Goal: Transaction & Acquisition: Book appointment/travel/reservation

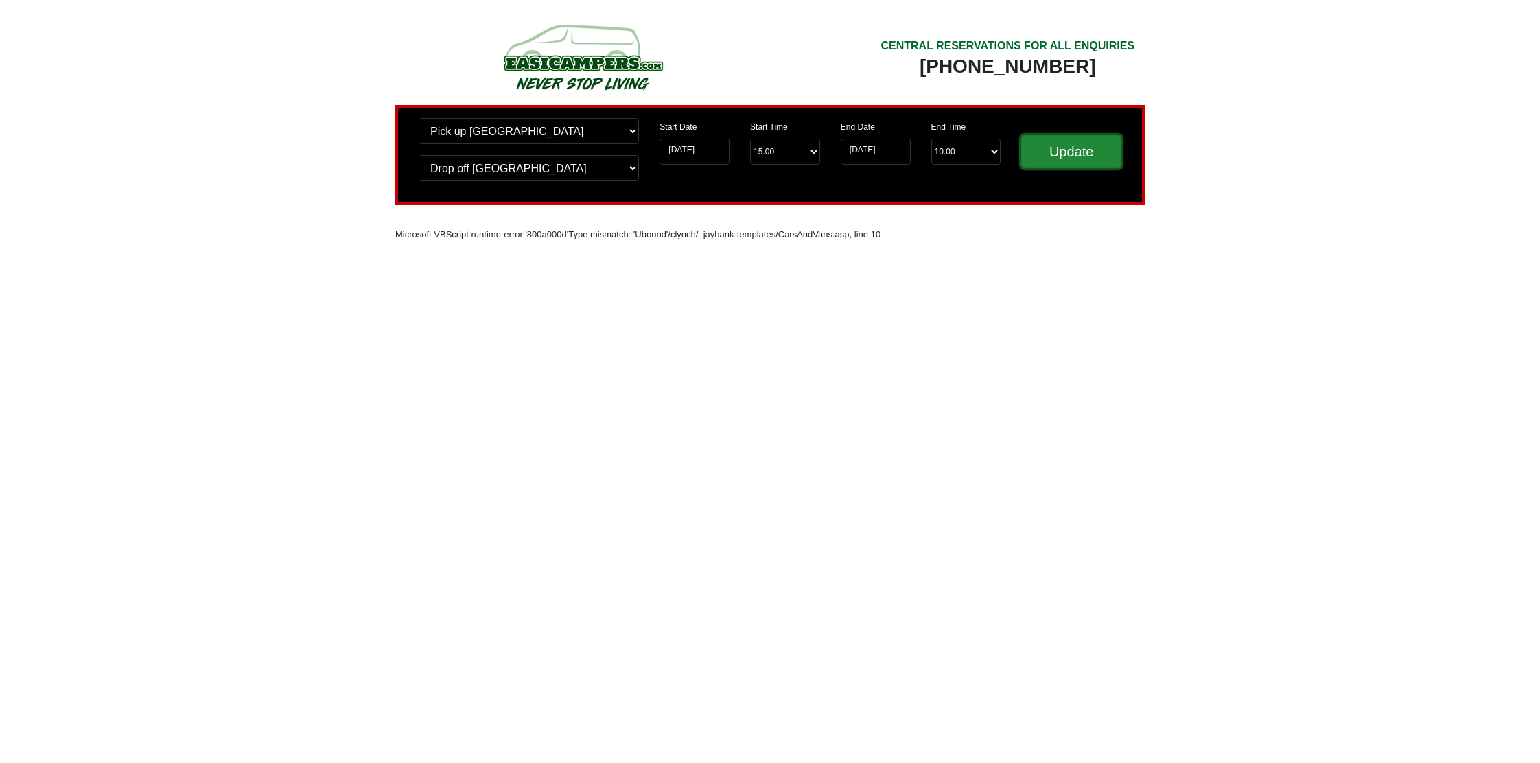
click at [1063, 163] on input "Update" at bounding box center [1071, 151] width 100 height 33
click at [700, 143] on input "[DATE]" at bounding box center [695, 152] width 70 height 26
click at [799, 152] on select "Start Time 15.00 -------- 11.00 am (Saturday & Sunday Only) 12.00 pm (Saturday)…" at bounding box center [785, 152] width 70 height 26
click at [750, 139] on select "Start Time 15.00 -------- 11.00 am (Saturday & Sunday Only) 12.00 pm (Saturday)…" at bounding box center [785, 152] width 70 height 26
click at [961, 147] on select "End Time 10.00 -------- 08.00 am 09.00 am 10.00 am 11.00 am (Sunday Only)" at bounding box center [966, 152] width 70 height 26
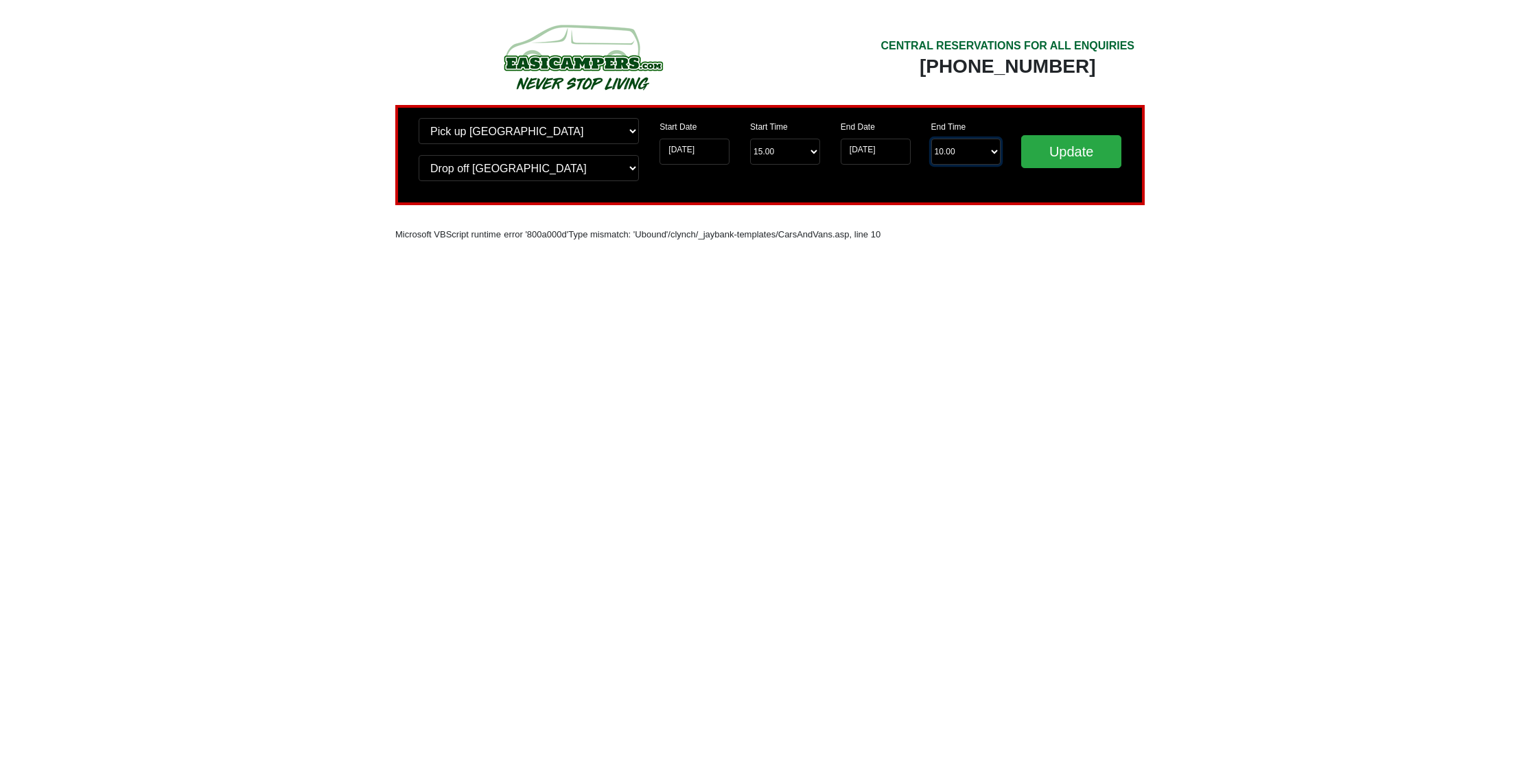
click at [931, 139] on select "End Time 10.00 -------- 08.00 am 09.00 am 10.00 am 11.00 am (Sunday Only)" at bounding box center [966, 152] width 70 height 26
click at [1071, 147] on input "Update" at bounding box center [1071, 151] width 100 height 33
click at [581, 64] on img at bounding box center [582, 56] width 261 height 75
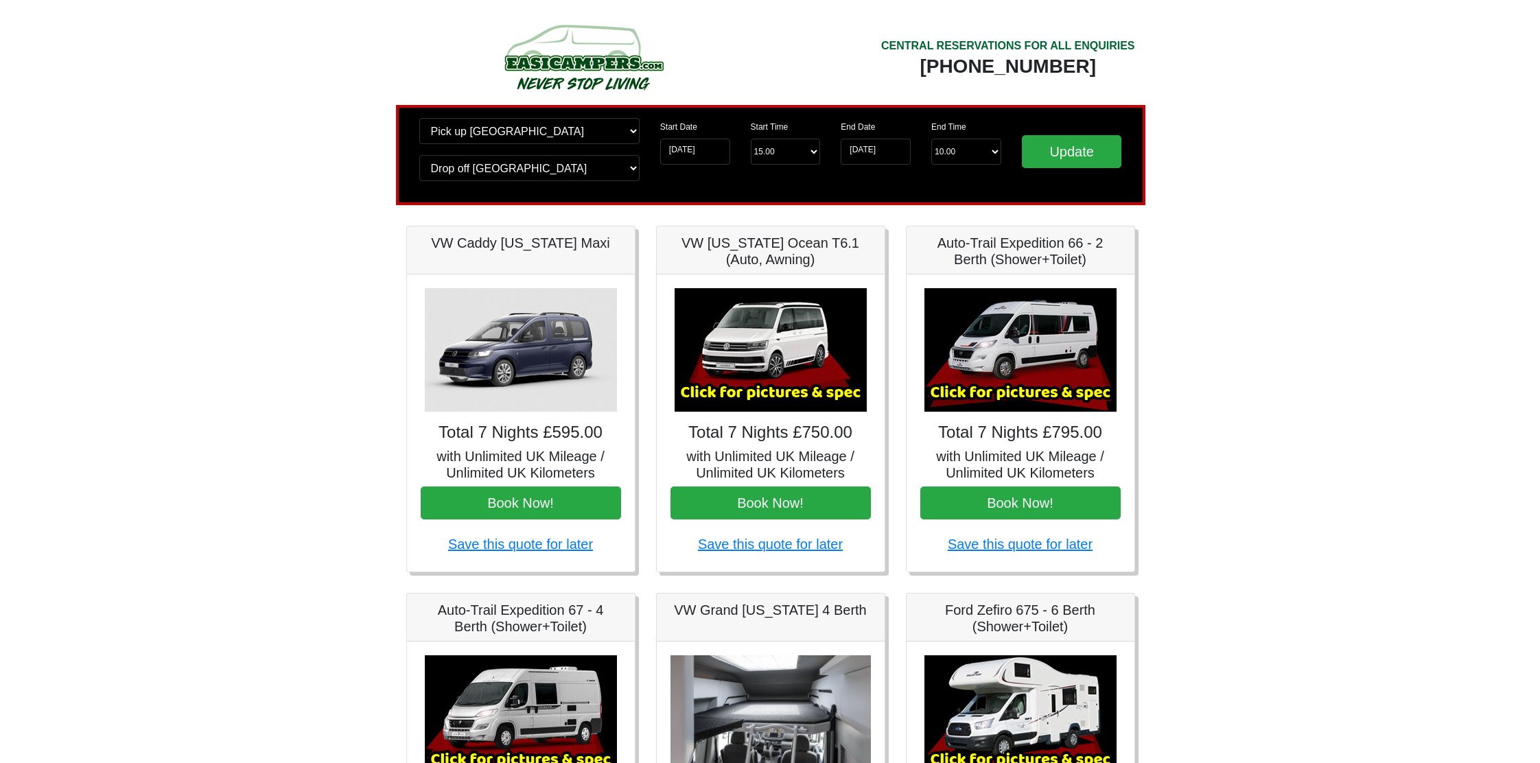
scroll to position [31, 0]
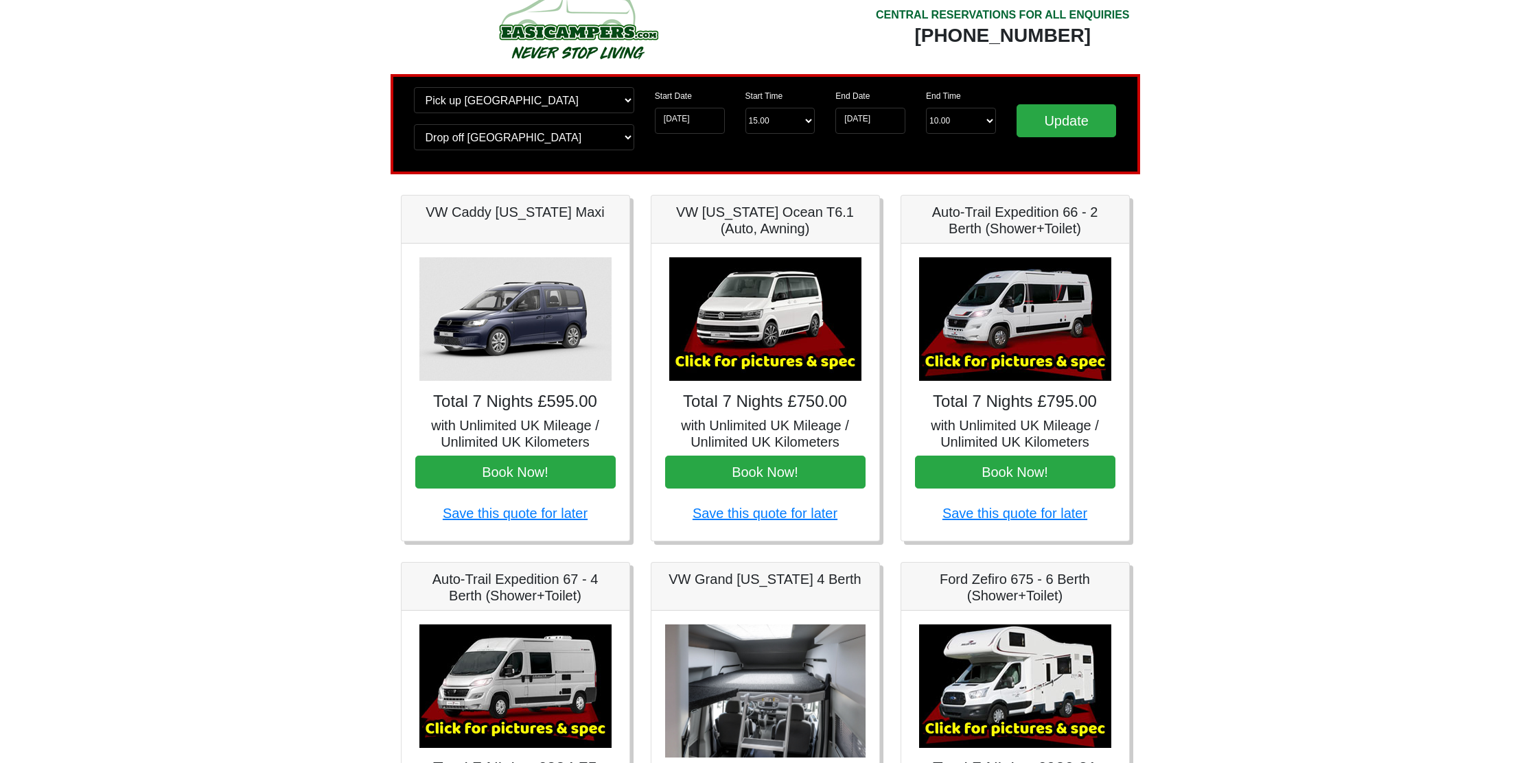
click at [1036, 373] on img at bounding box center [1015, 319] width 192 height 124
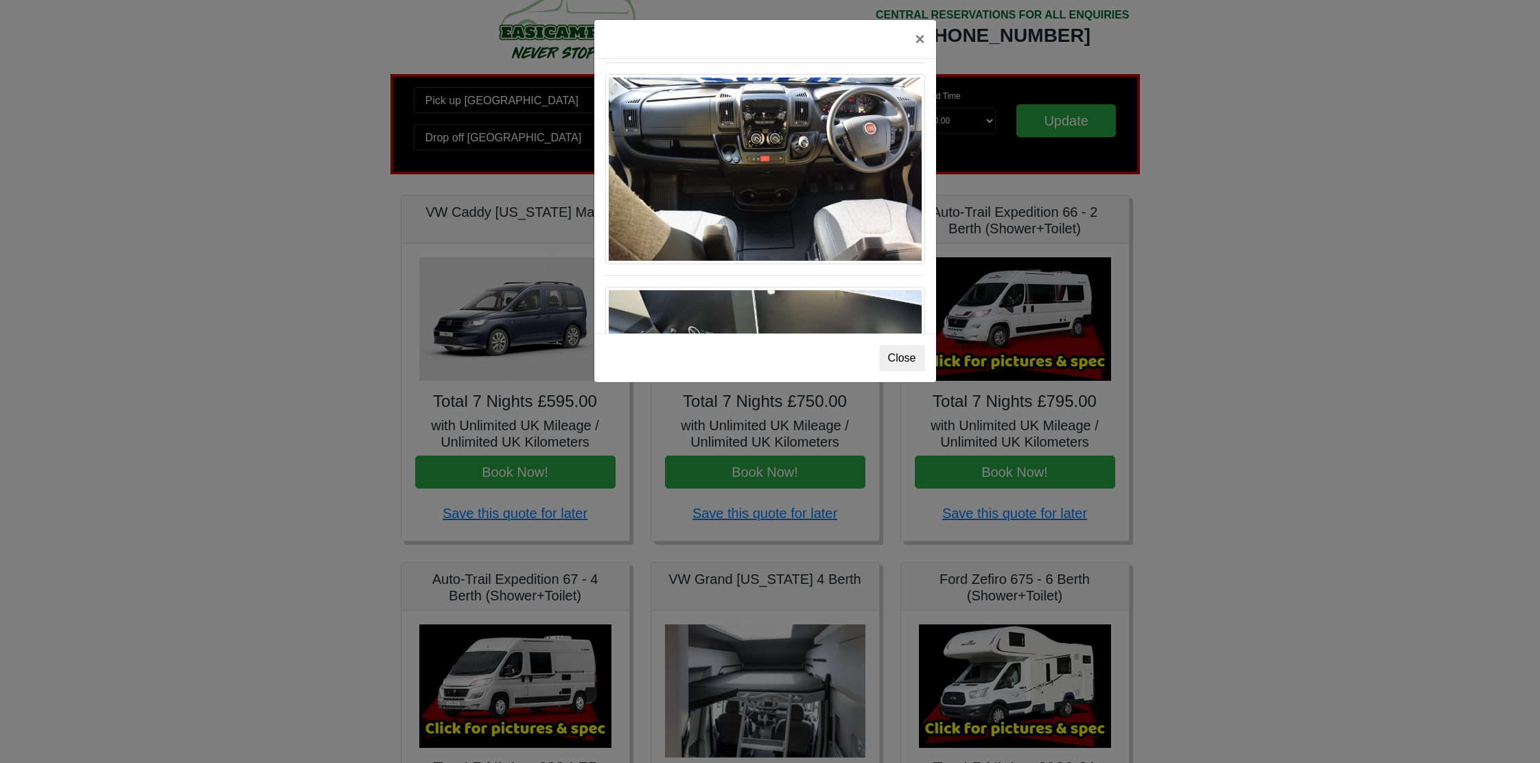
scroll to position [1444, 0]
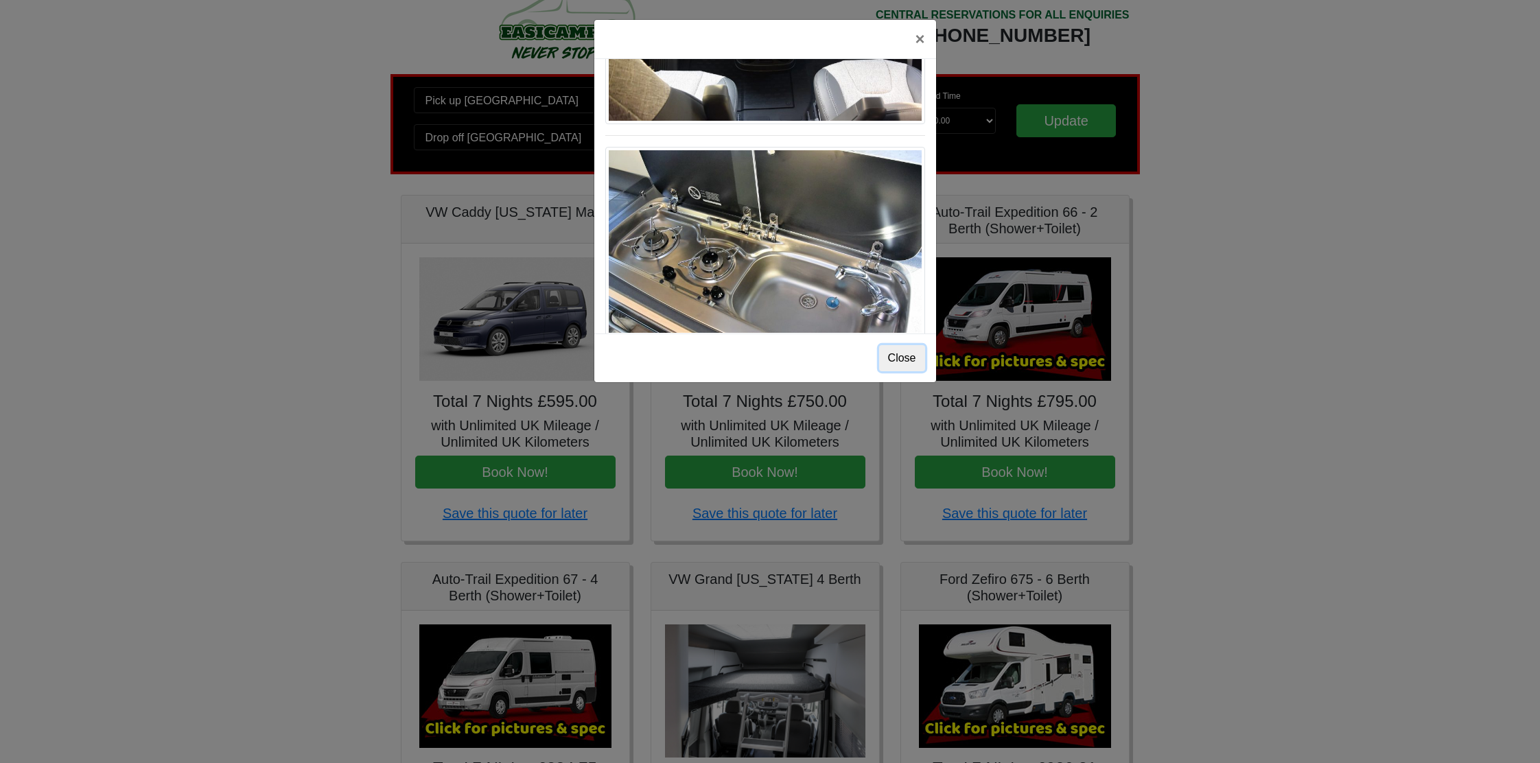
click at [909, 354] on button "Close" at bounding box center [902, 358] width 46 height 26
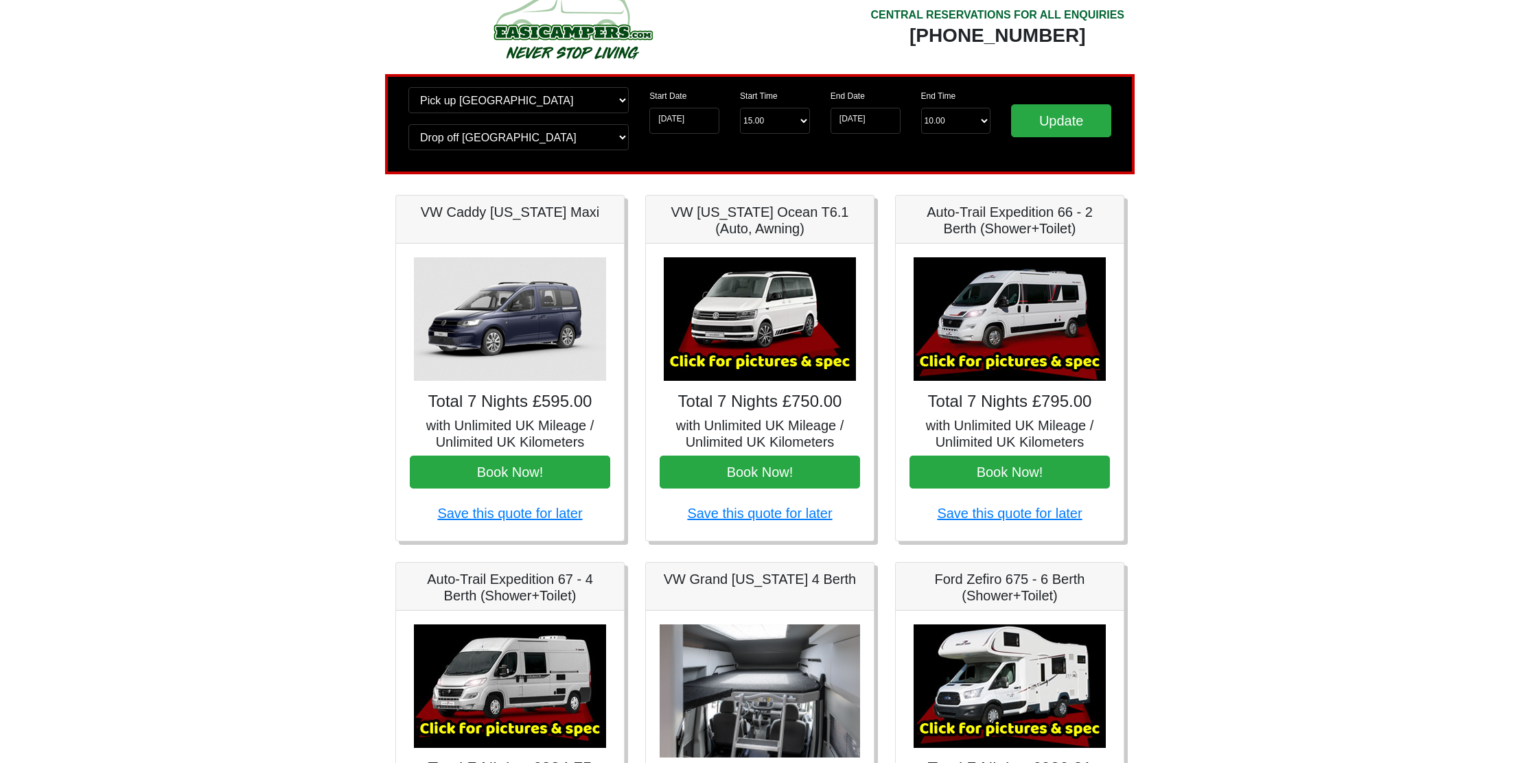
click at [1011, 417] on h5 "with Unlimited UK Mileage / Unlimited UK Kilometers" at bounding box center [1009, 433] width 200 height 33
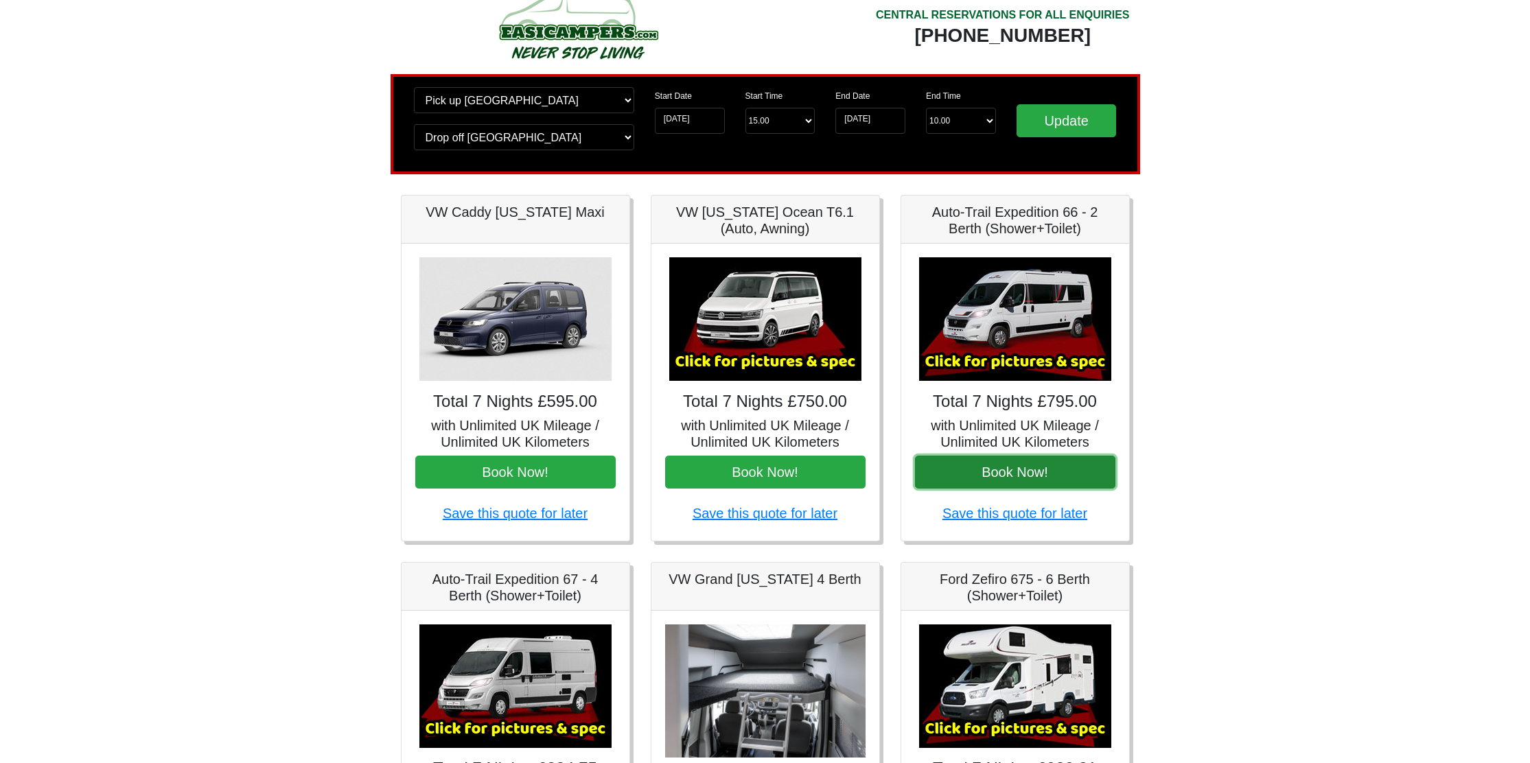
click at [995, 478] on button "Book Now!" at bounding box center [1015, 472] width 200 height 33
click at [1031, 354] on img at bounding box center [1015, 319] width 192 height 124
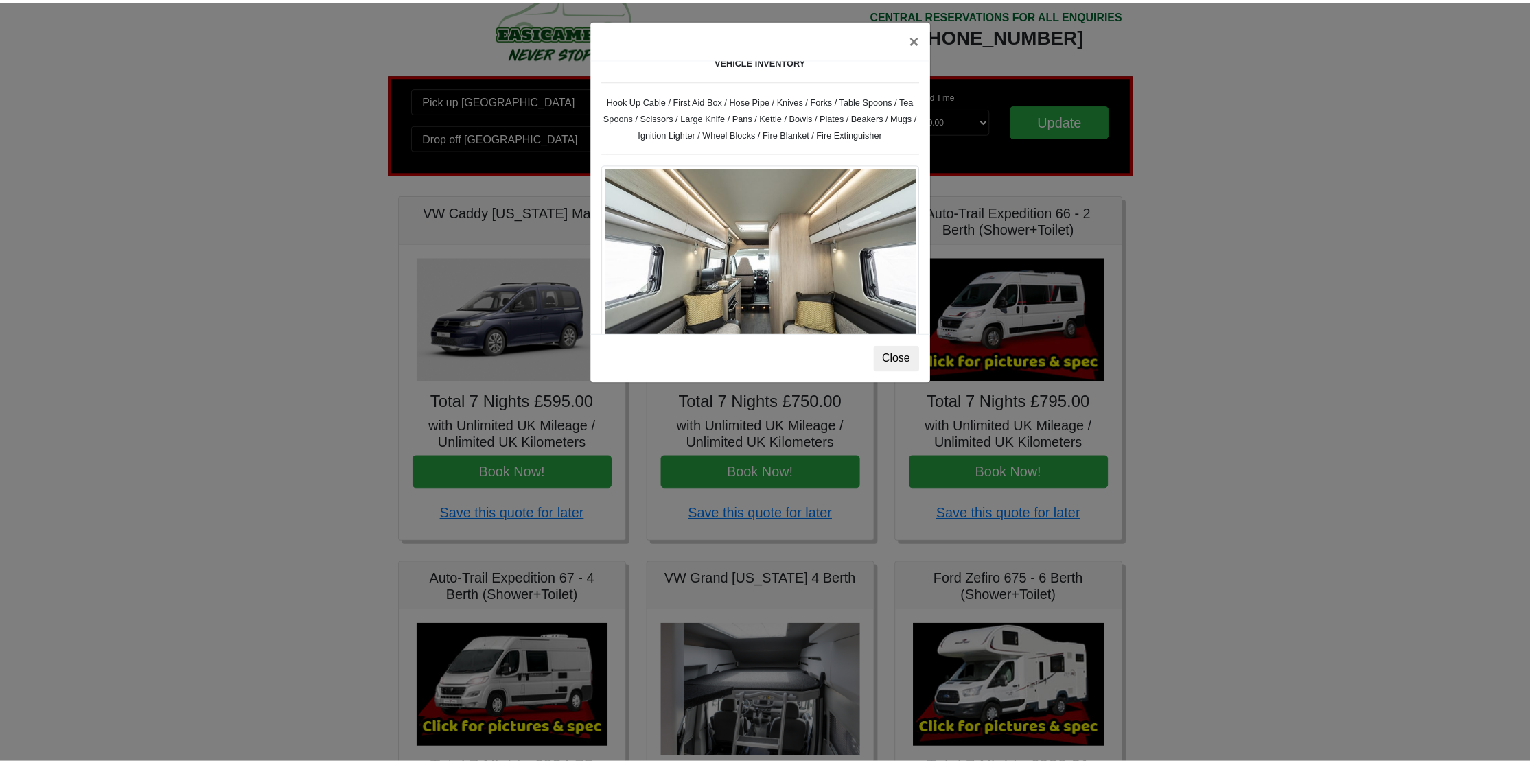
scroll to position [0, 0]
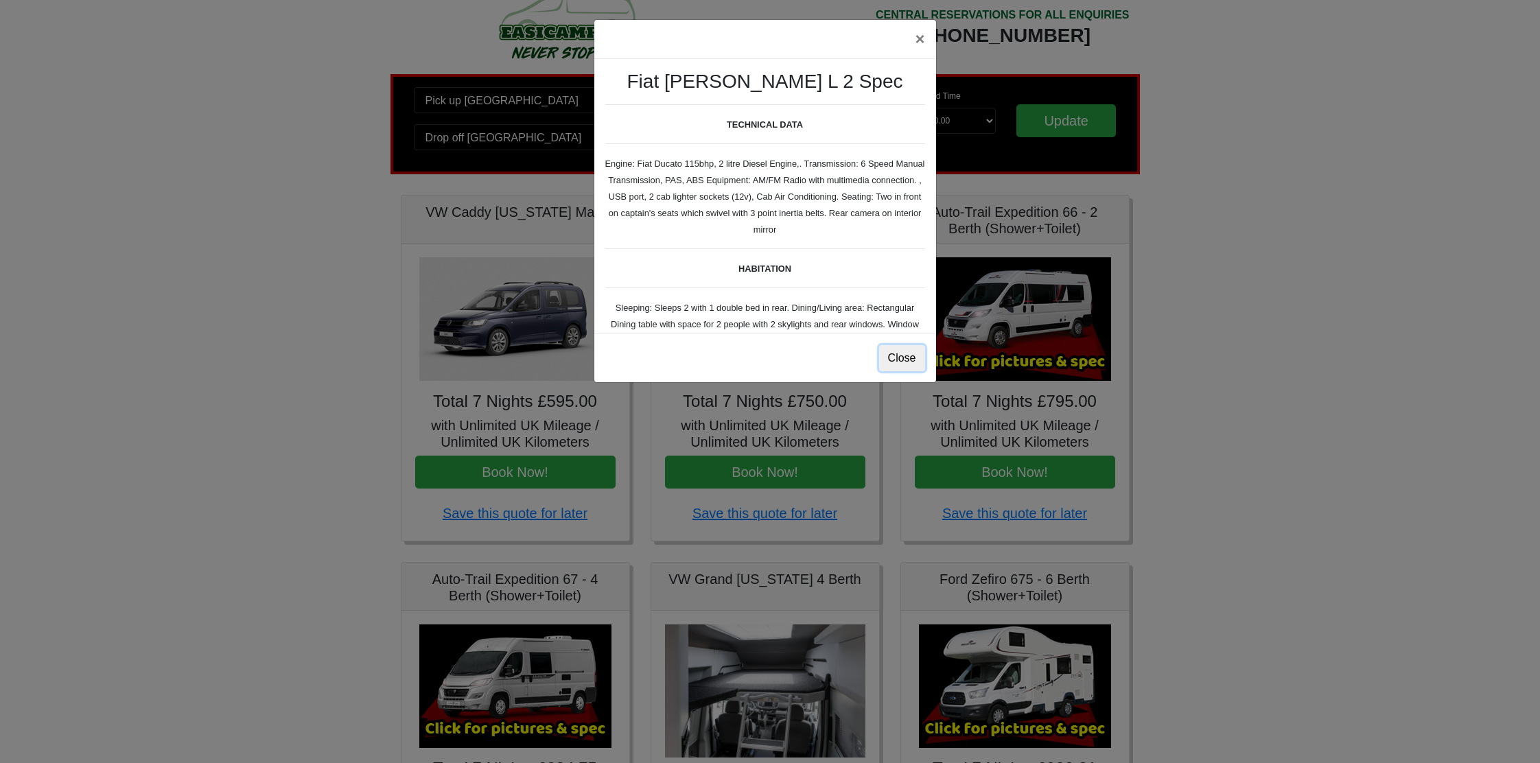
click at [909, 355] on button "Close" at bounding box center [902, 358] width 46 height 26
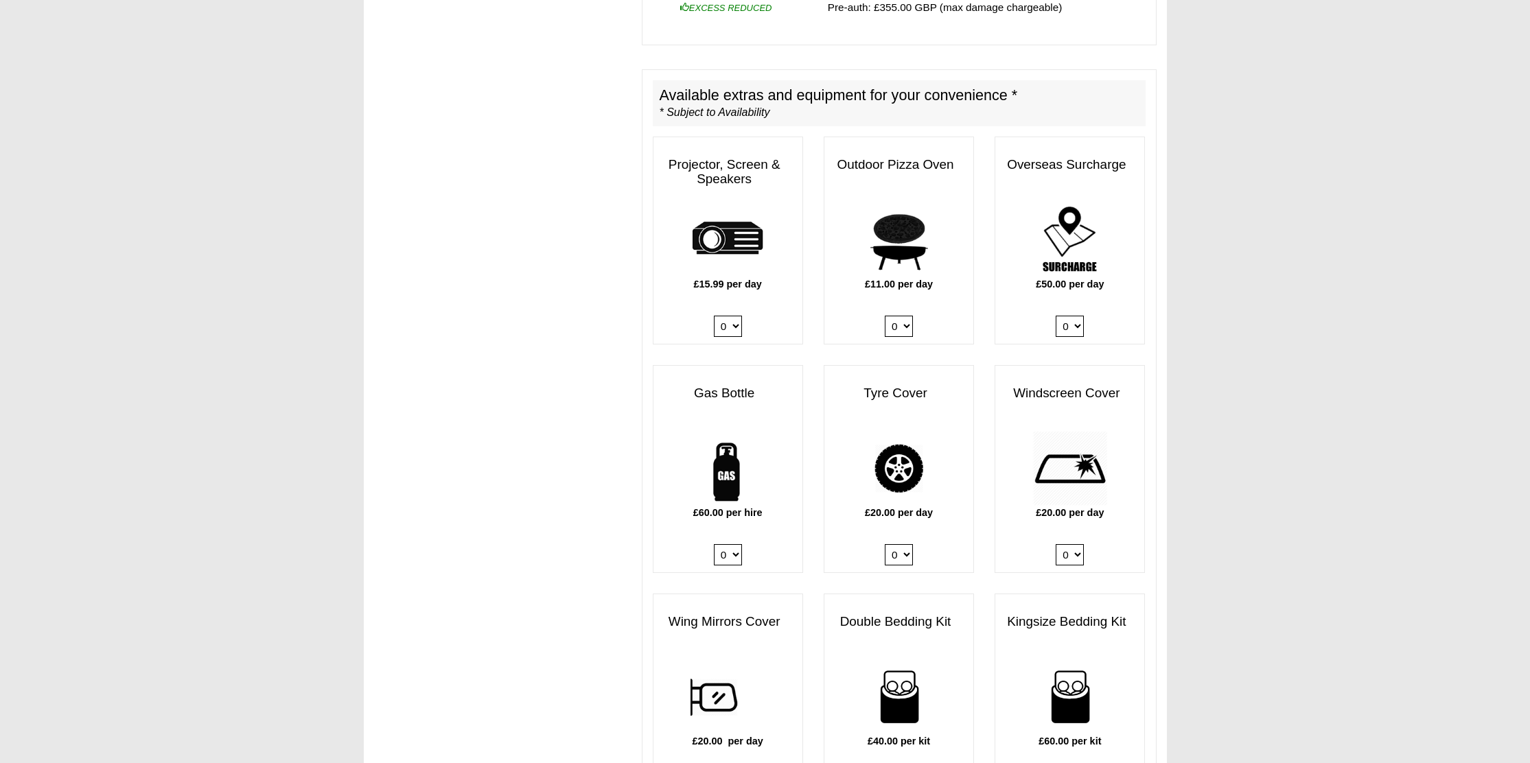
scroll to position [648, 0]
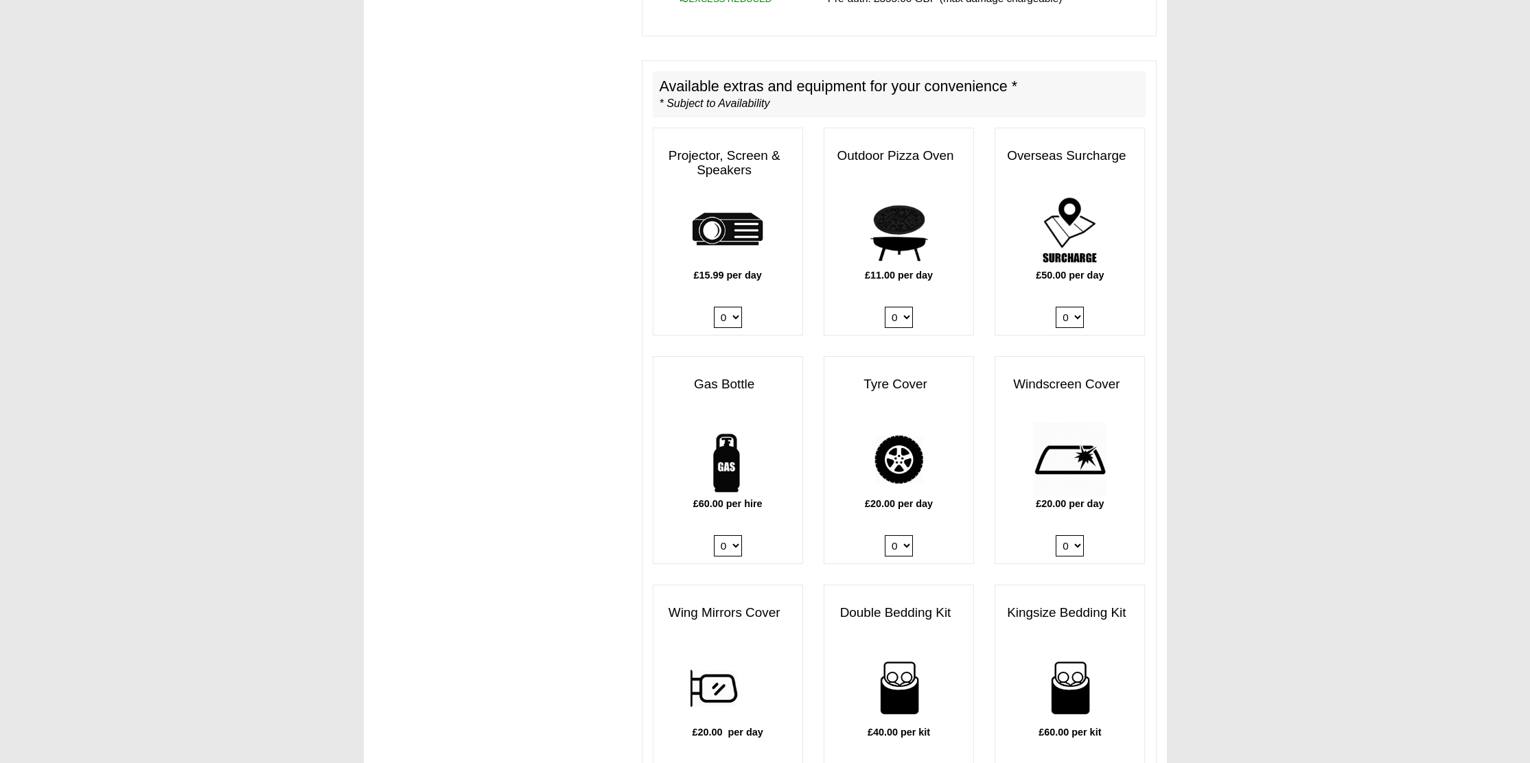
click at [732, 535] on select "0 1" at bounding box center [728, 545] width 28 height 21
select select "Gas Bottle x QTY 1 @ 60.00 GBP per hire."
click at [714, 535] on select "0 1" at bounding box center [728, 545] width 28 height 21
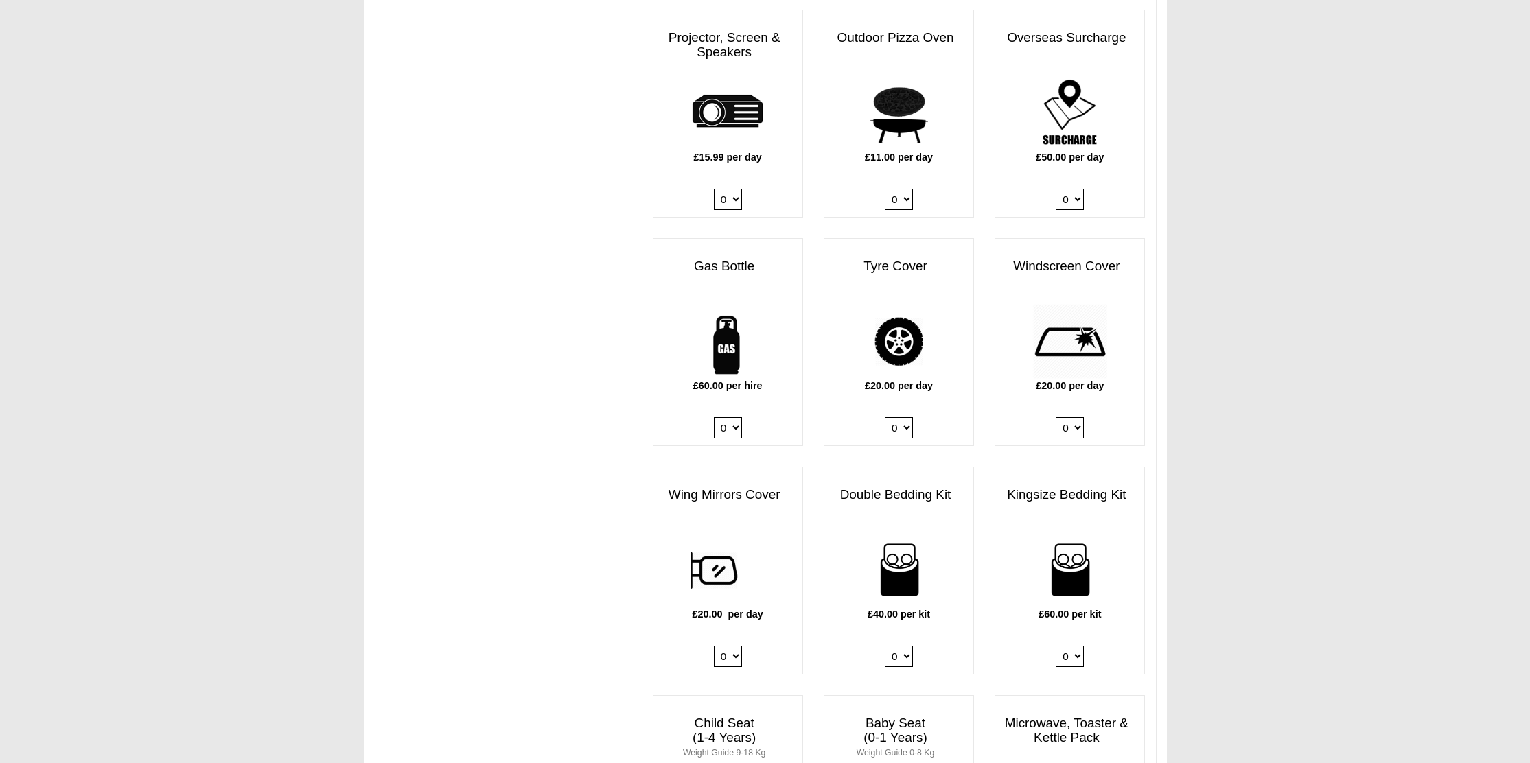
scroll to position [869, 0]
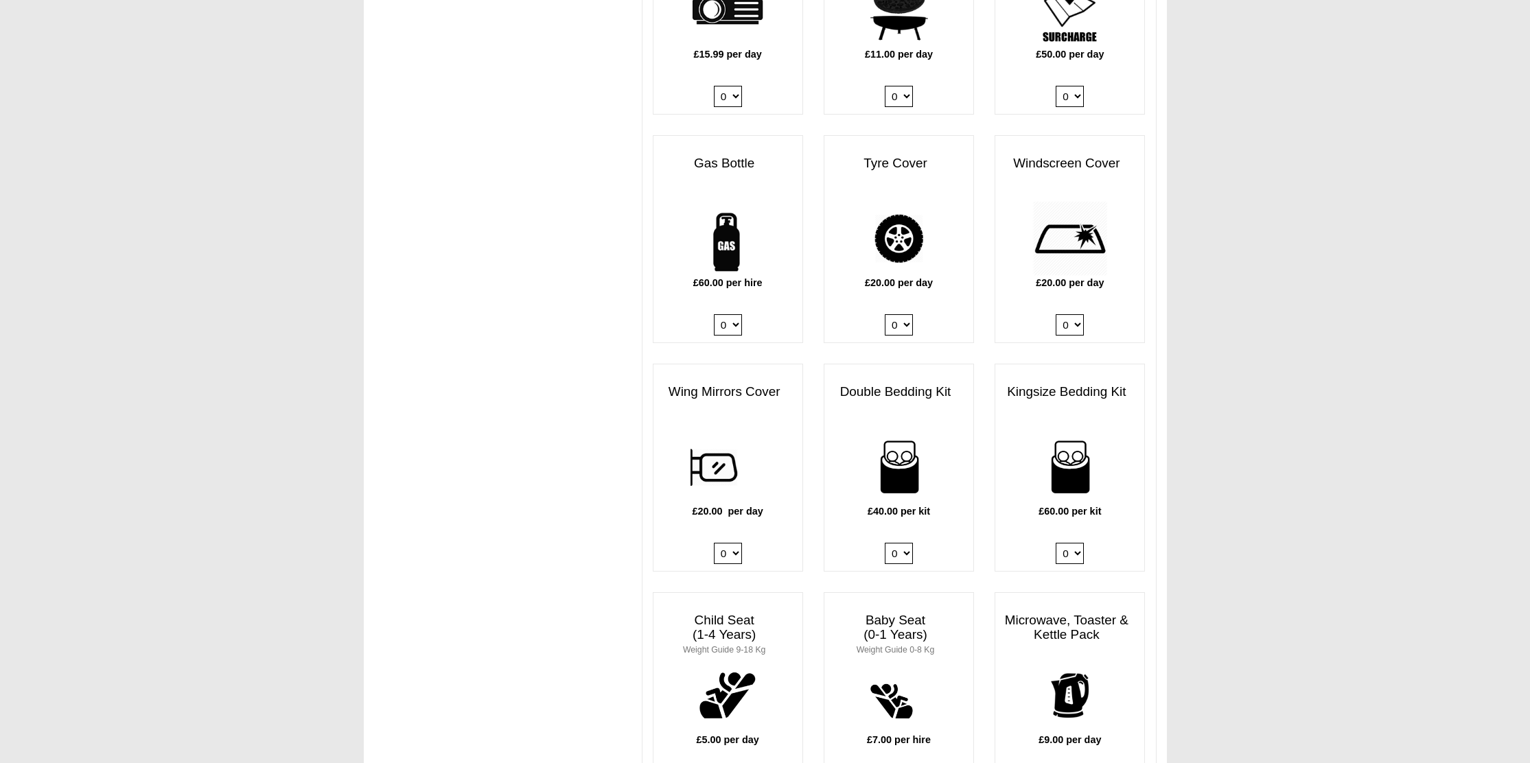
click at [907, 543] on select "0 1 2 3 4" at bounding box center [899, 553] width 28 height 21
select select "Double Bedding Kit x QTY 1 @ 40.00 GBP per kit."
click at [885, 543] on select "0 1 2 3 4" at bounding box center [899, 553] width 28 height 21
click at [1163, 460] on div "Auto-Trail Expedition 66 - 2 Berth (Shower+Toilet) Pick up 02/10/2025 at 15.00 …" at bounding box center [898, 650] width 535 height 2699
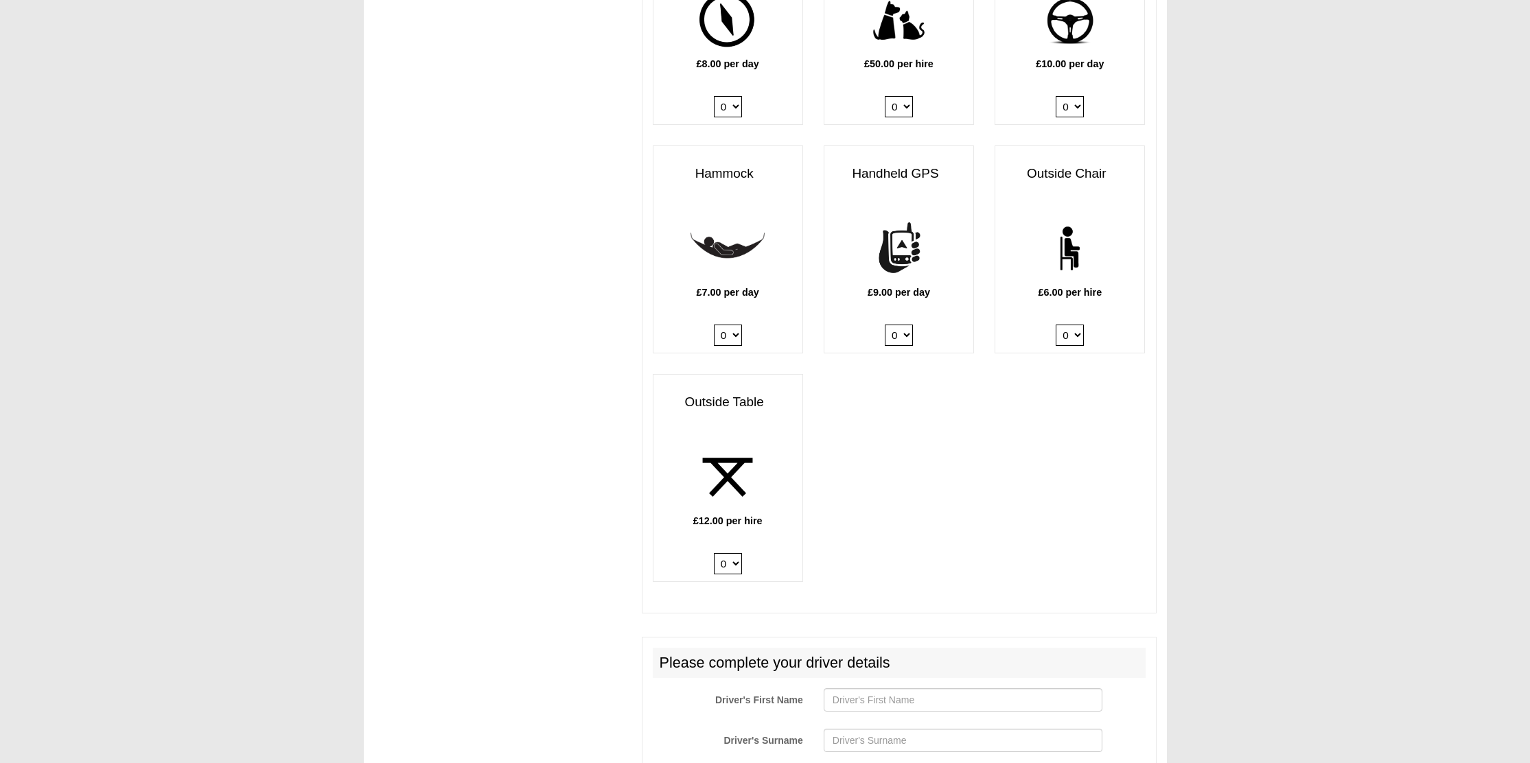
scroll to position [1782, 0]
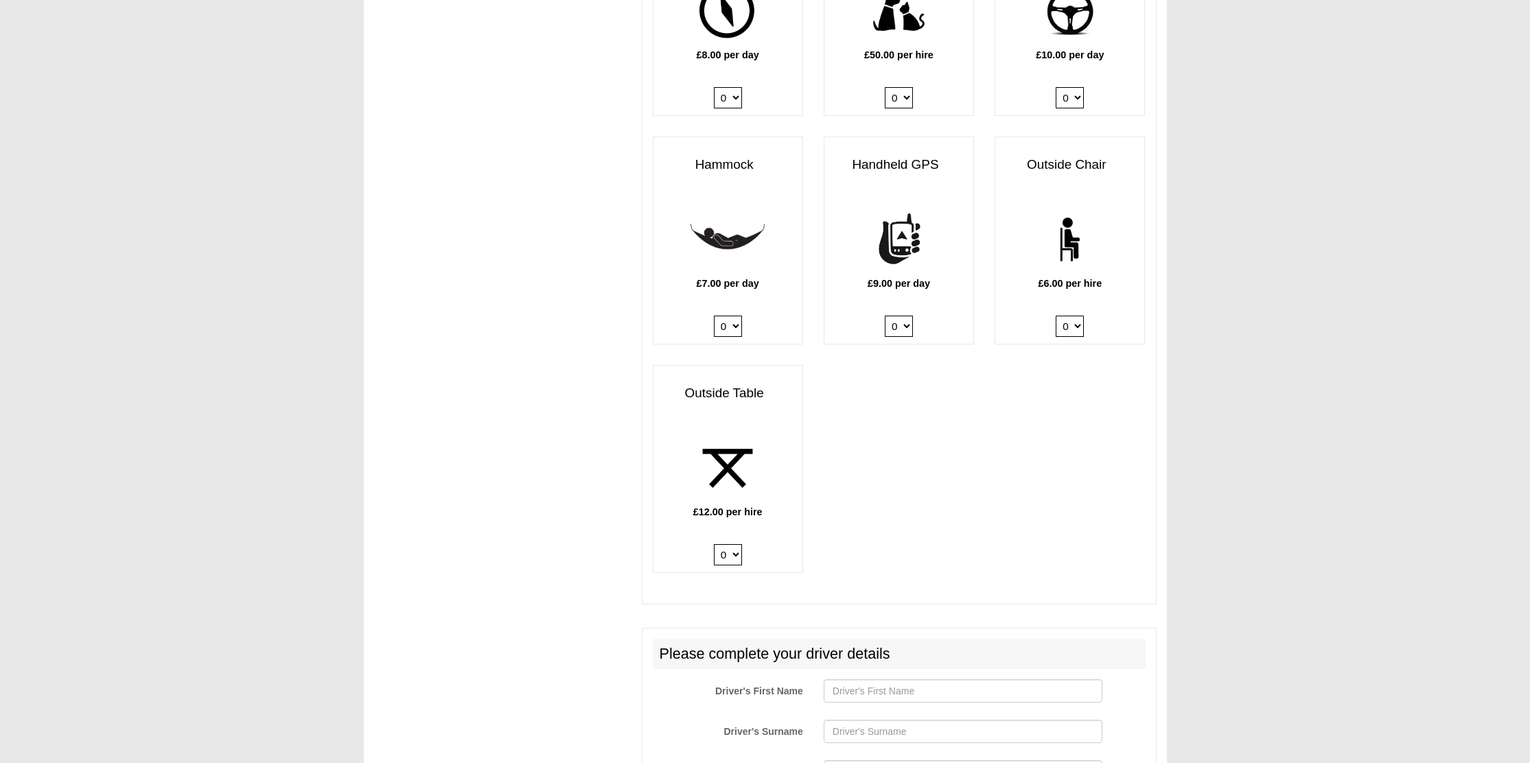
click at [745, 539] on div "£12.00 per hire 0 1 2" at bounding box center [727, 501] width 149 height 141
click at [739, 544] on select "0 1 2" at bounding box center [728, 554] width 28 height 21
select select "Outside Table x QTY 1 @ 12.00 GBP per hire."
click at [714, 544] on select "0 1 2" at bounding box center [728, 554] width 28 height 21
click at [1073, 316] on select "0 1 2 3 4 5 6" at bounding box center [1070, 326] width 28 height 21
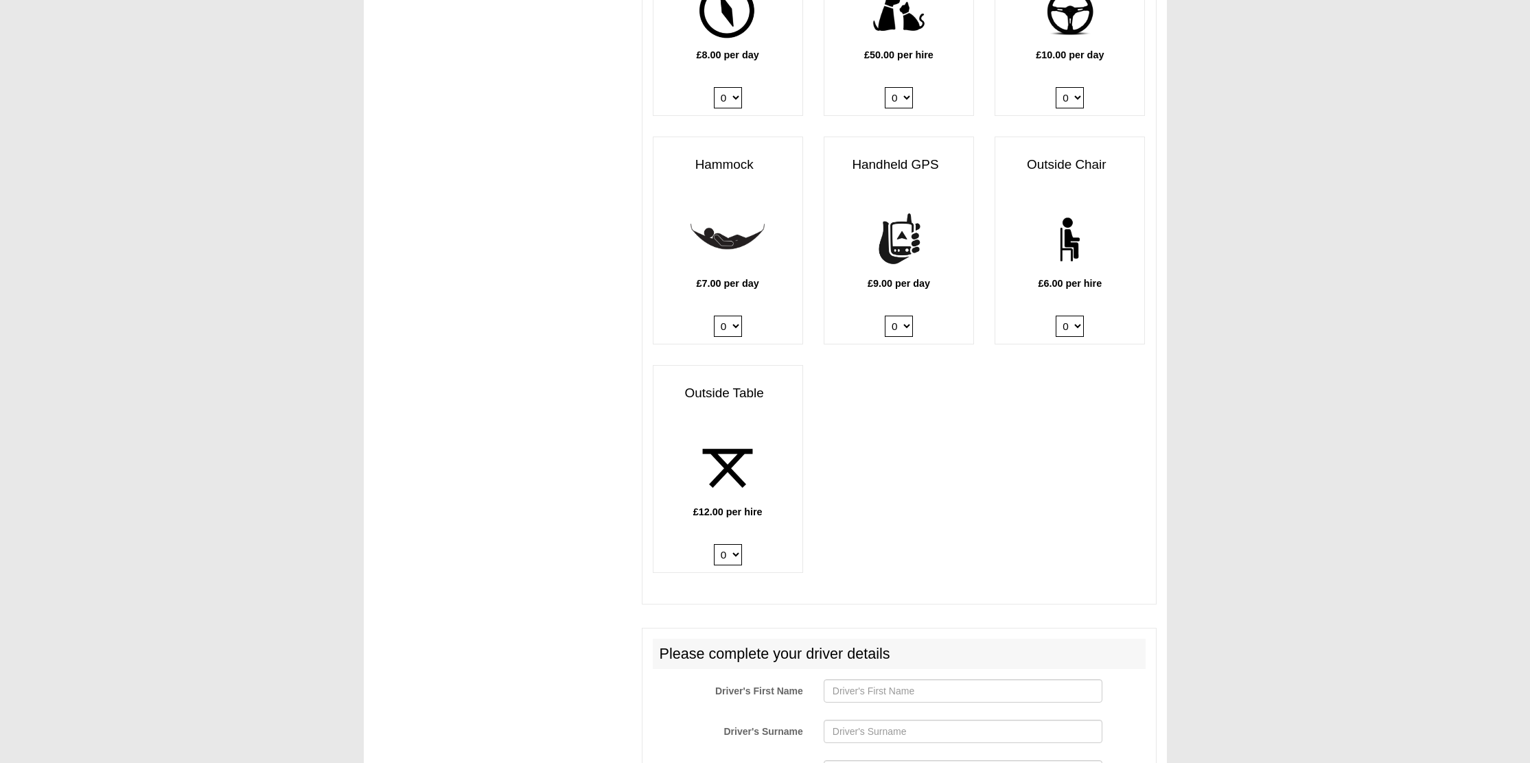
select select "Outside Chair x QTY 1 @ 6.00 GBP per hire."
click at [1056, 316] on select "0 1 2 3 4 5 6" at bounding box center [1070, 326] width 28 height 21
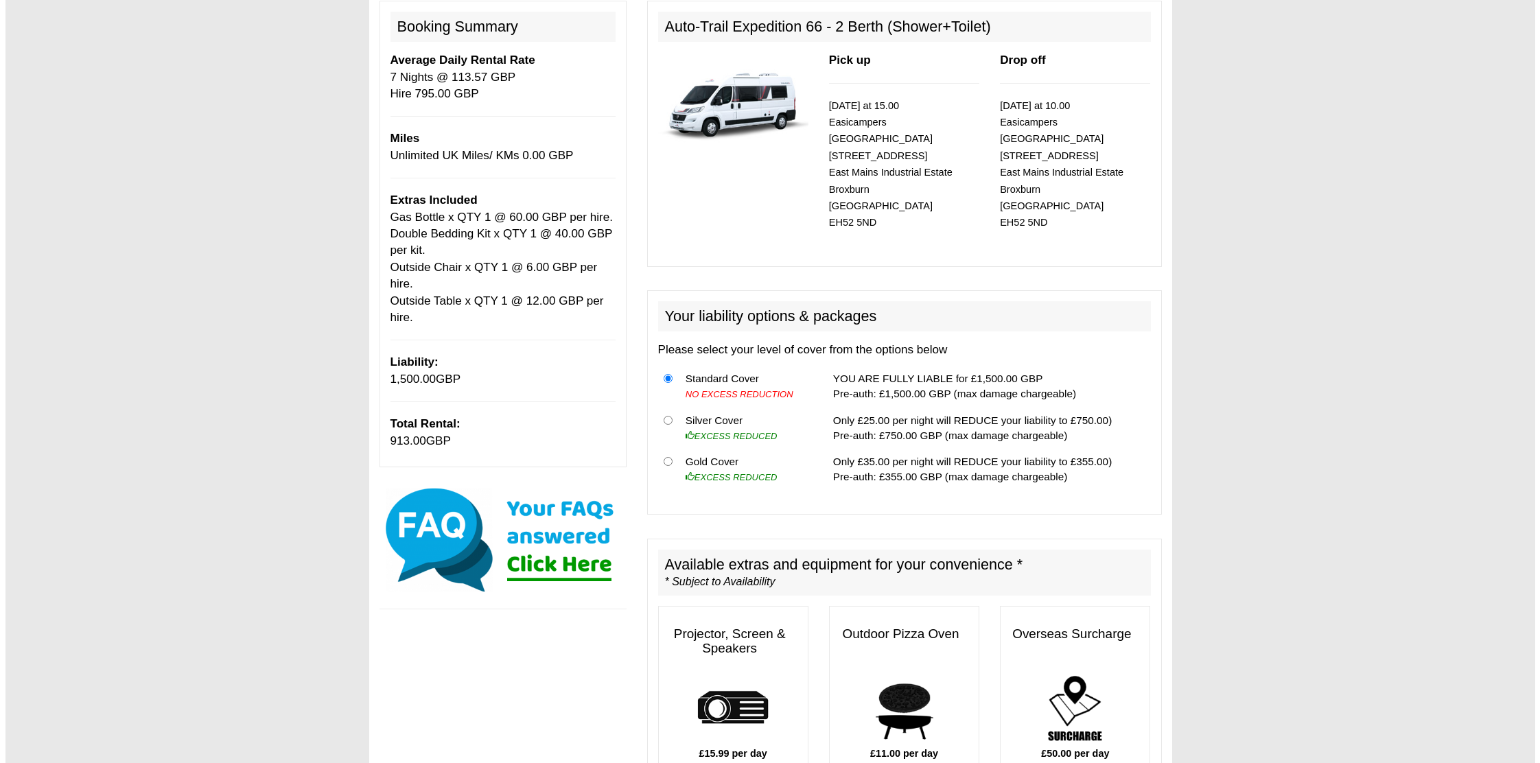
scroll to position [326, 0]
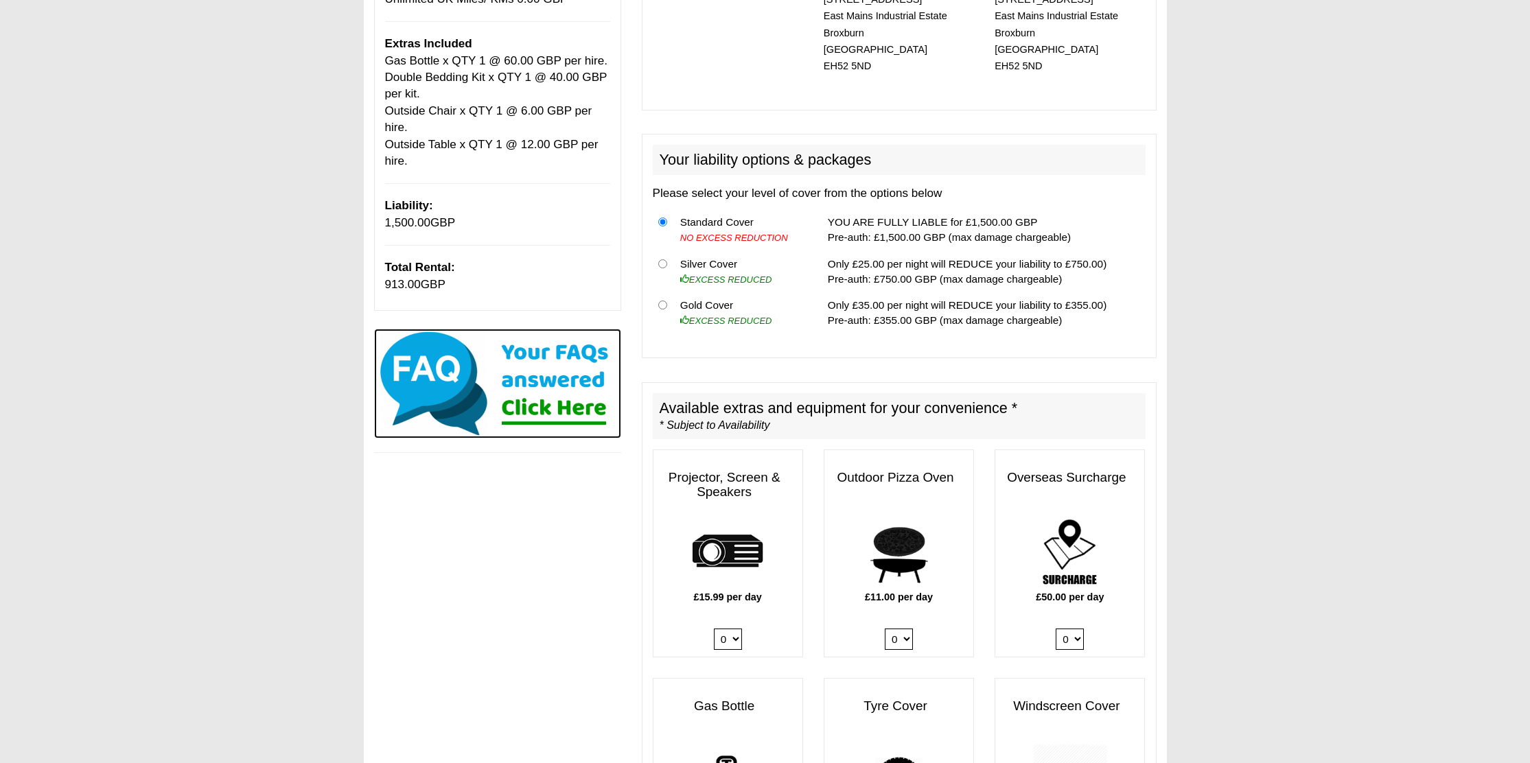
click at [560, 422] on img at bounding box center [497, 384] width 247 height 110
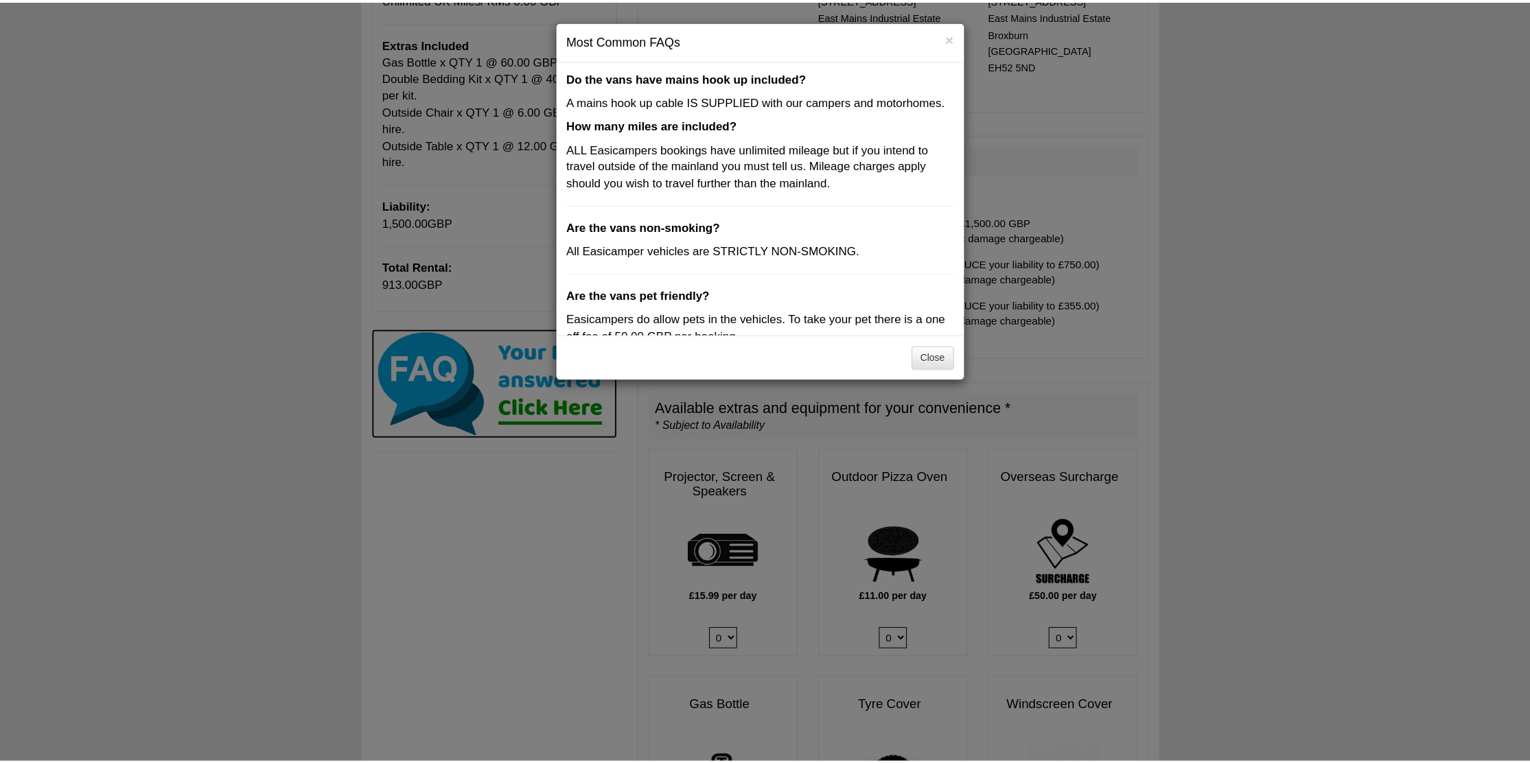
scroll to position [401, 0]
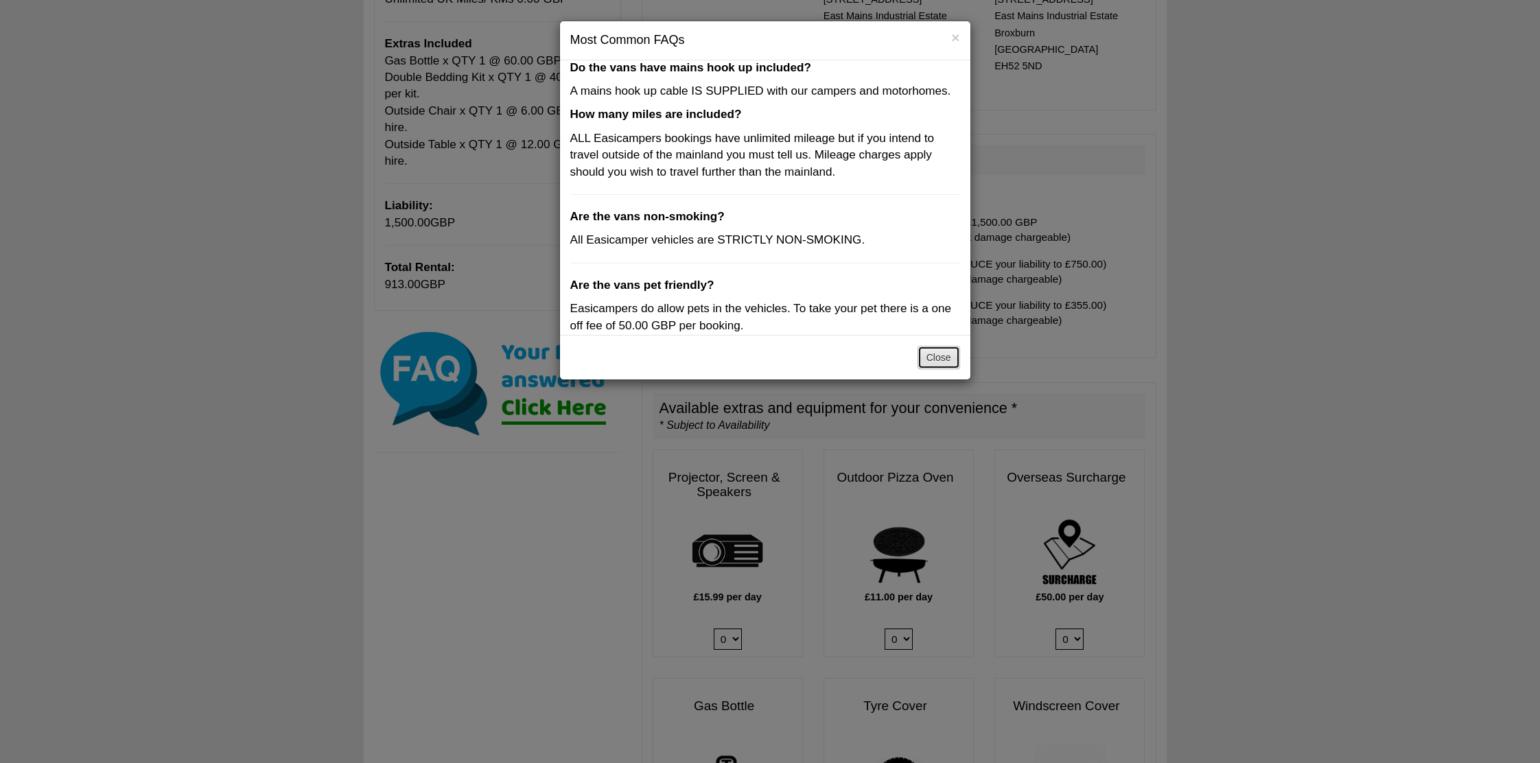
click at [931, 357] on button "Close" at bounding box center [939, 357] width 43 height 23
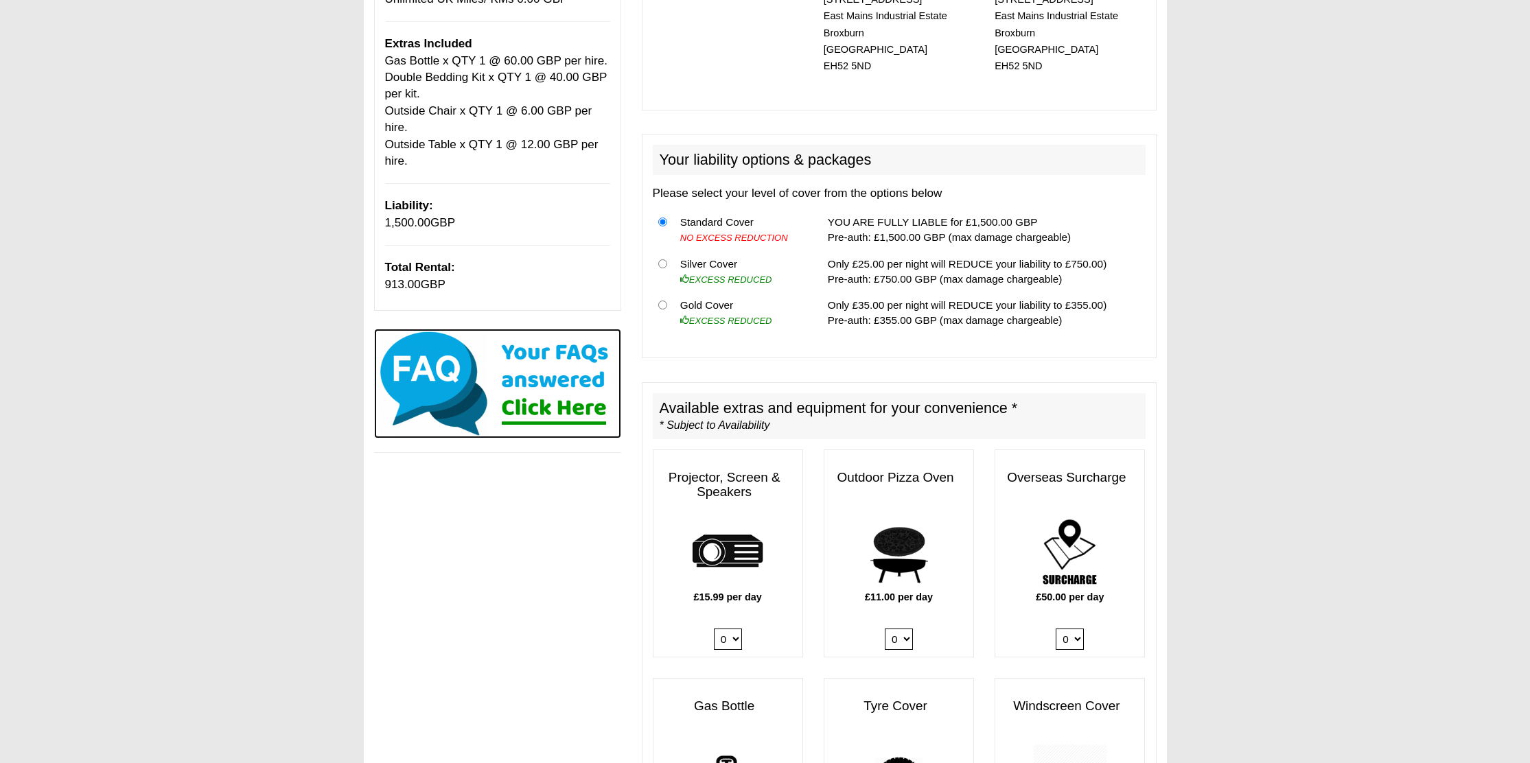
scroll to position [0, 0]
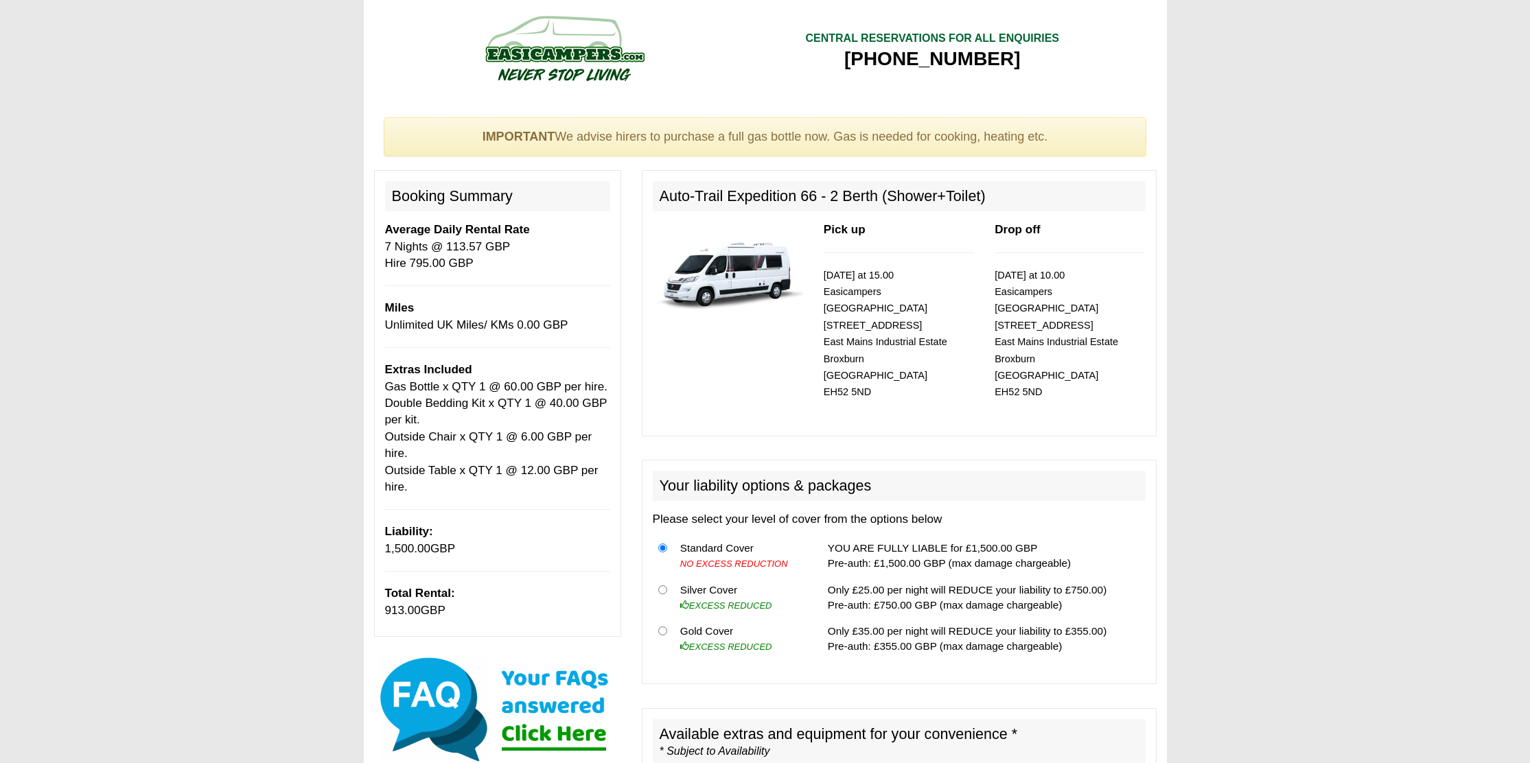
click at [732, 285] on img at bounding box center [728, 270] width 150 height 97
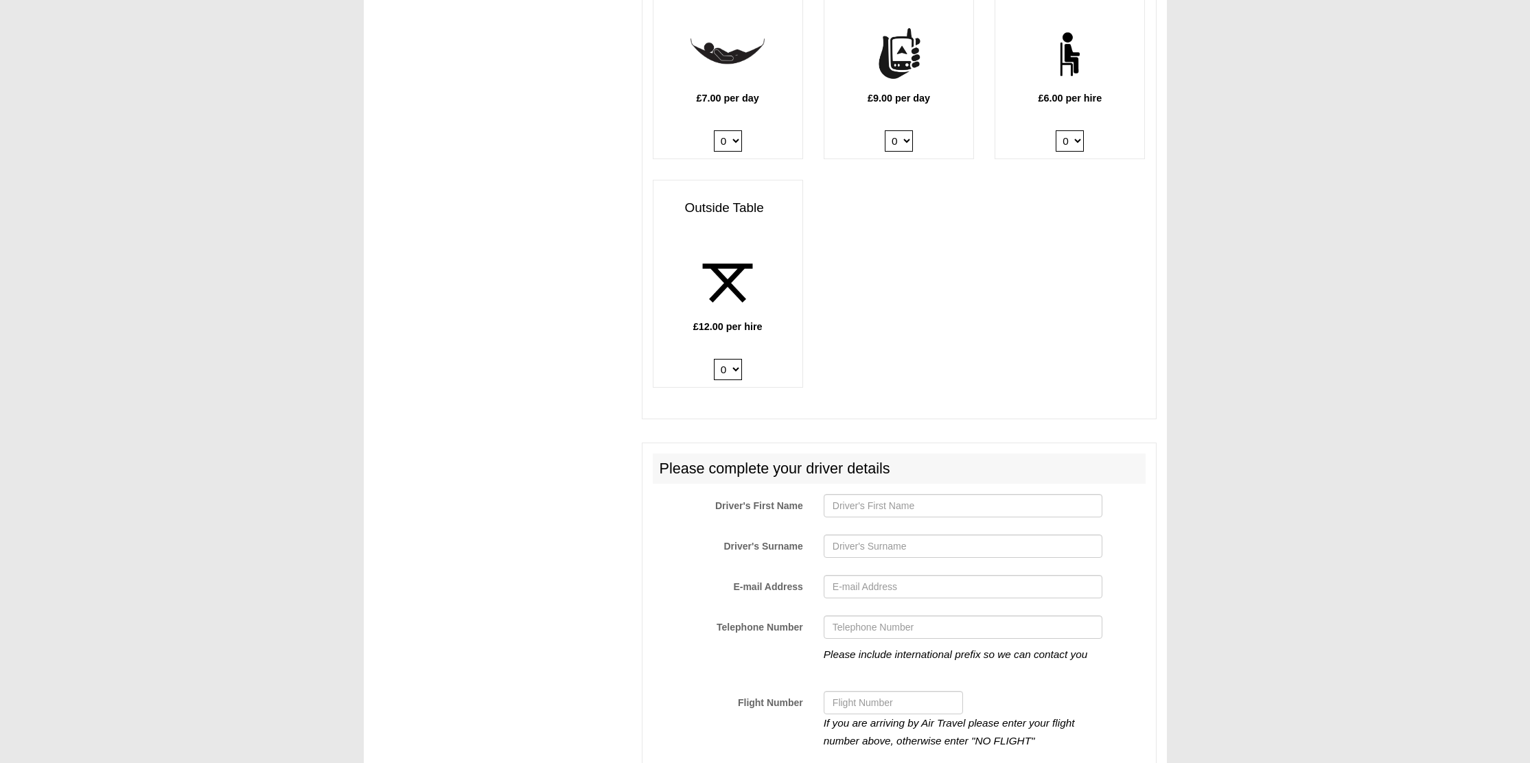
scroll to position [2148, 0]
